Goal: Find specific page/section: Find specific page/section

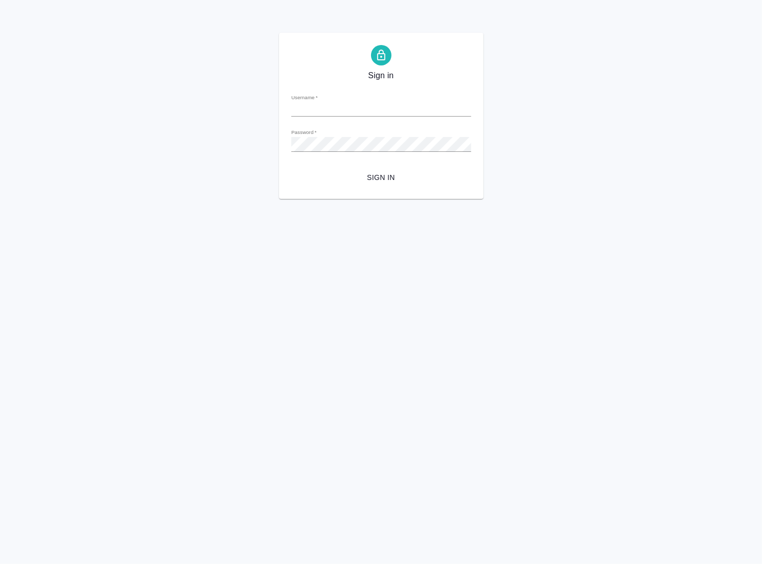
type input "a.polushina@awatera.com"
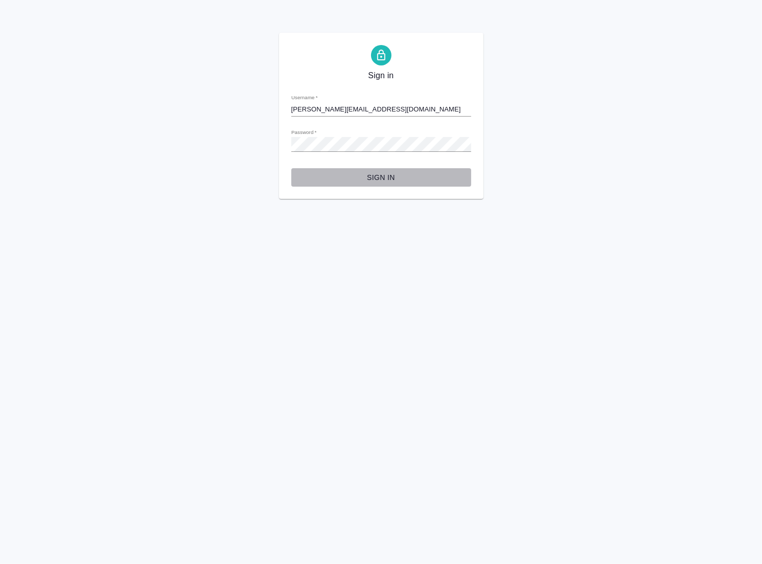
click at [374, 175] on span "Sign in" at bounding box center [382, 177] width 164 height 13
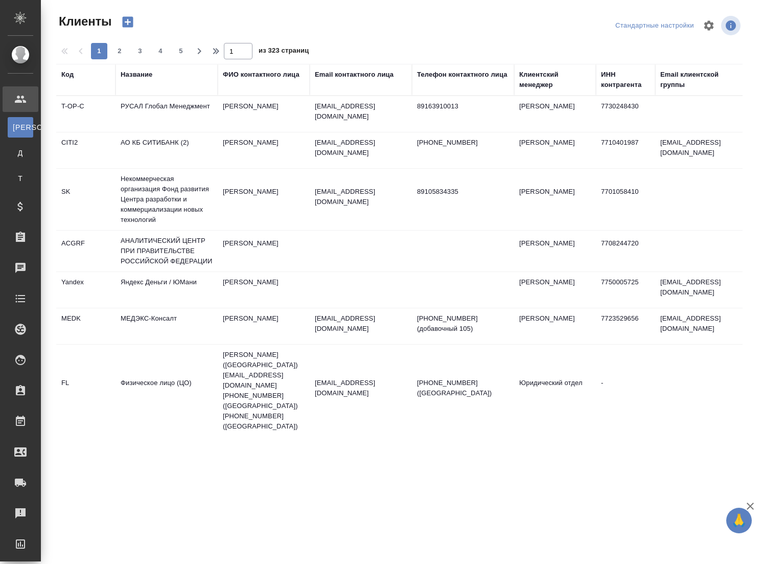
select select "RU"
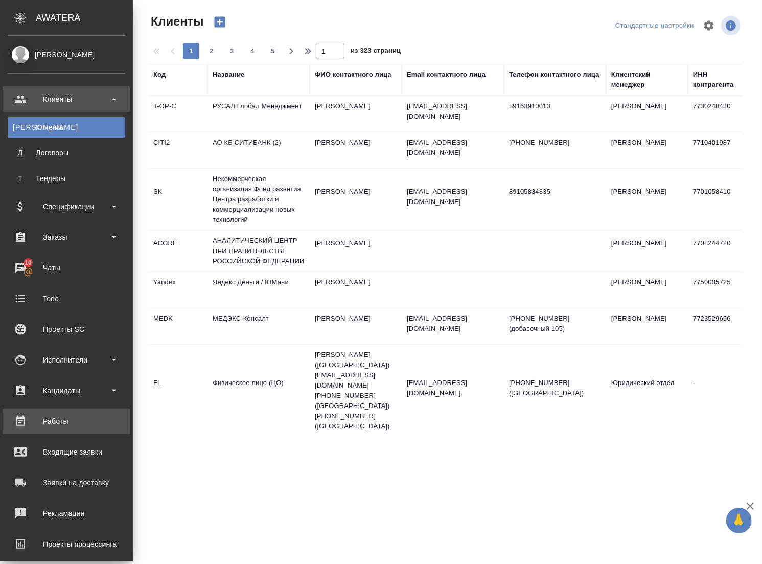
click at [81, 420] on div "Работы" at bounding box center [67, 421] width 118 height 15
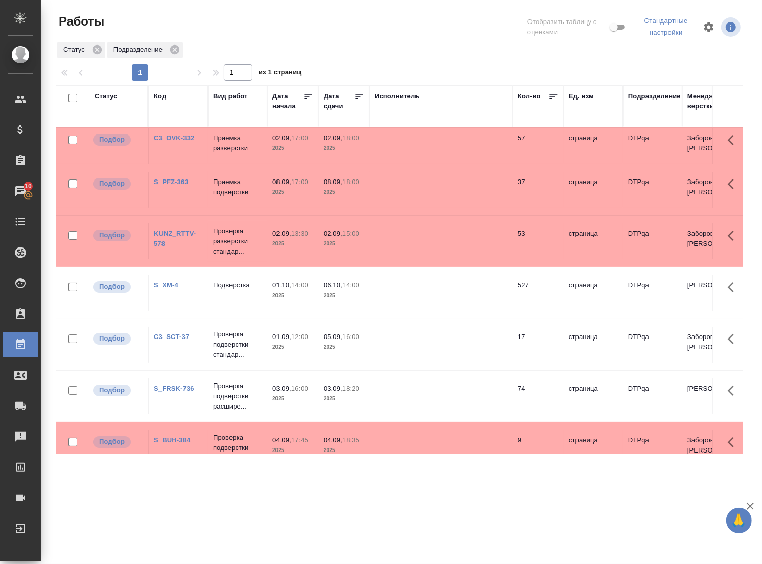
click at [300, 533] on div ".cls-1 fill:#fff; AWATERA Polushina Alena Клиенты Спецификации Заказы 10 Чаты T…" at bounding box center [381, 282] width 762 height 564
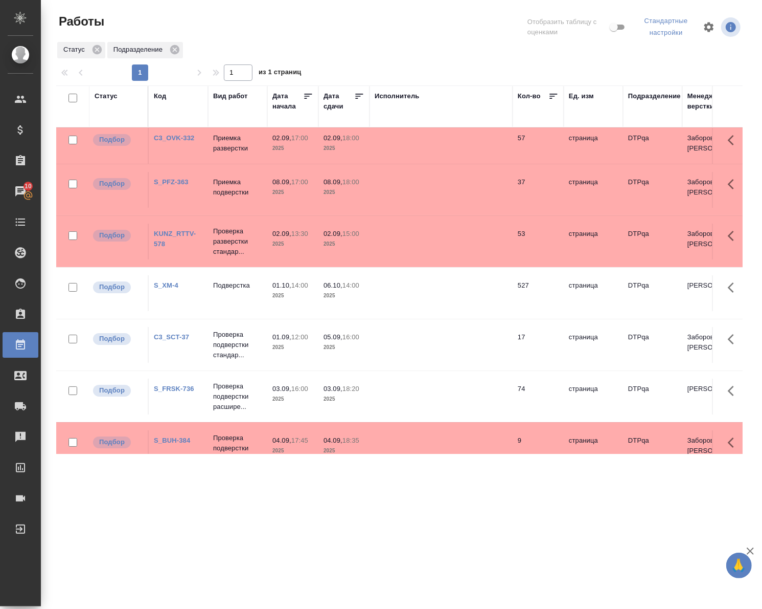
click at [295, 525] on div ".cls-1 fill:#fff; AWATERA Polushina Alena Клиенты Спецификации Заказы 10 Чаты T…" at bounding box center [381, 304] width 762 height 609
